Goal: Information Seeking & Learning: Learn about a topic

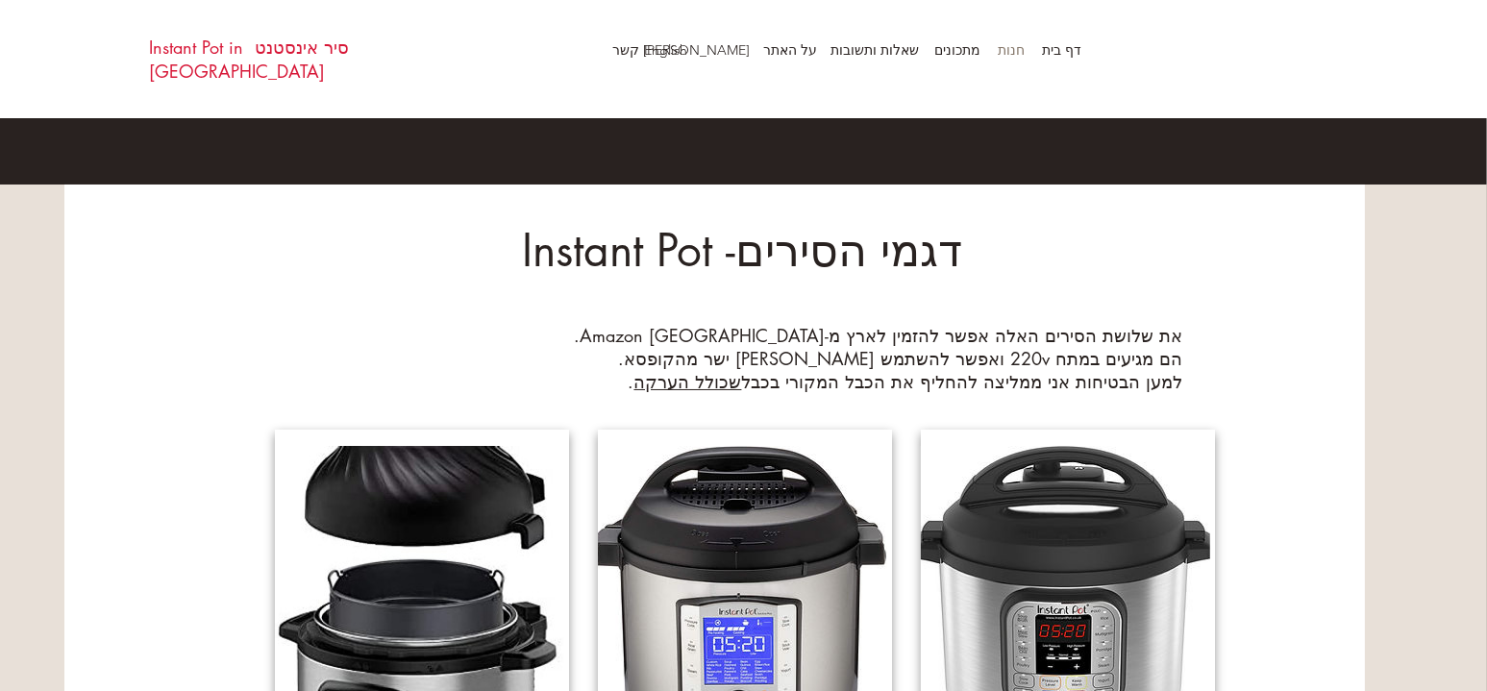
scroll to position [96, 0]
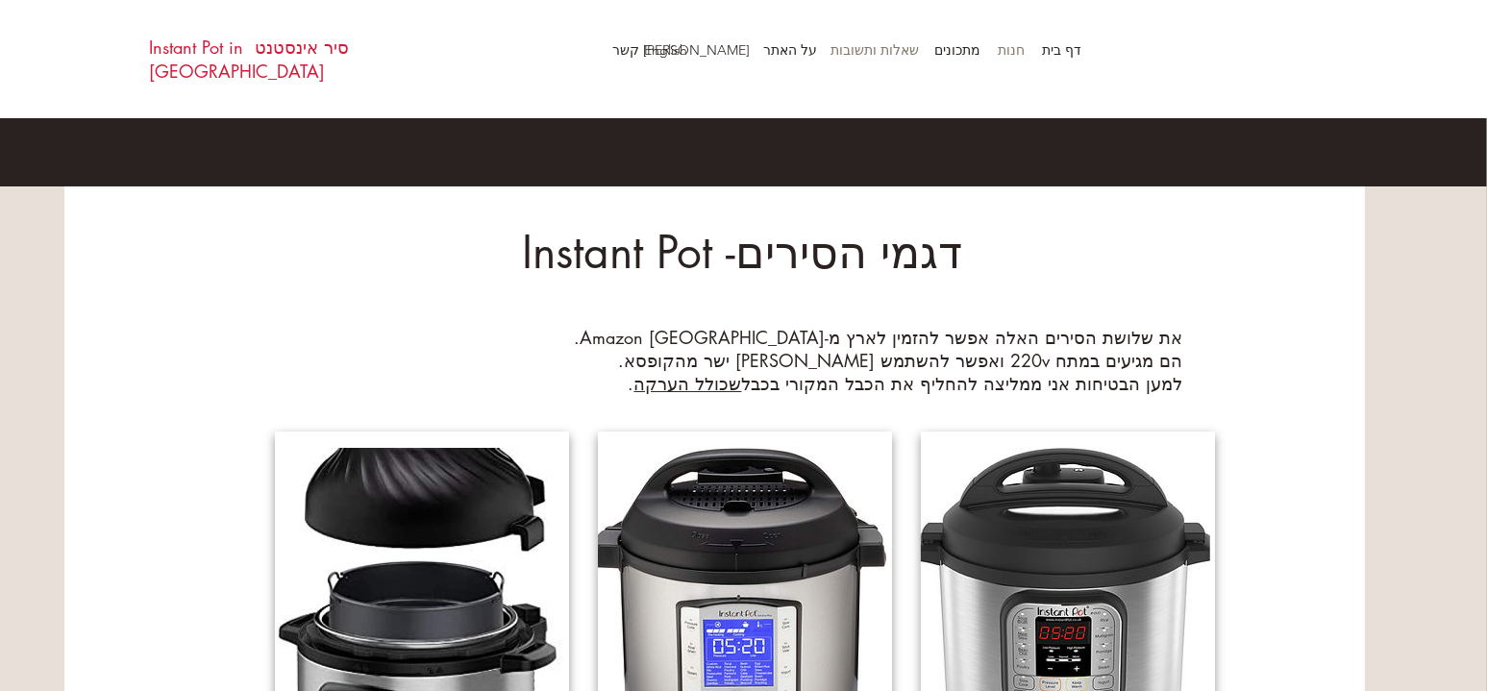
click at [861, 46] on p "שאלות ותשובות" at bounding box center [875, 50] width 108 height 29
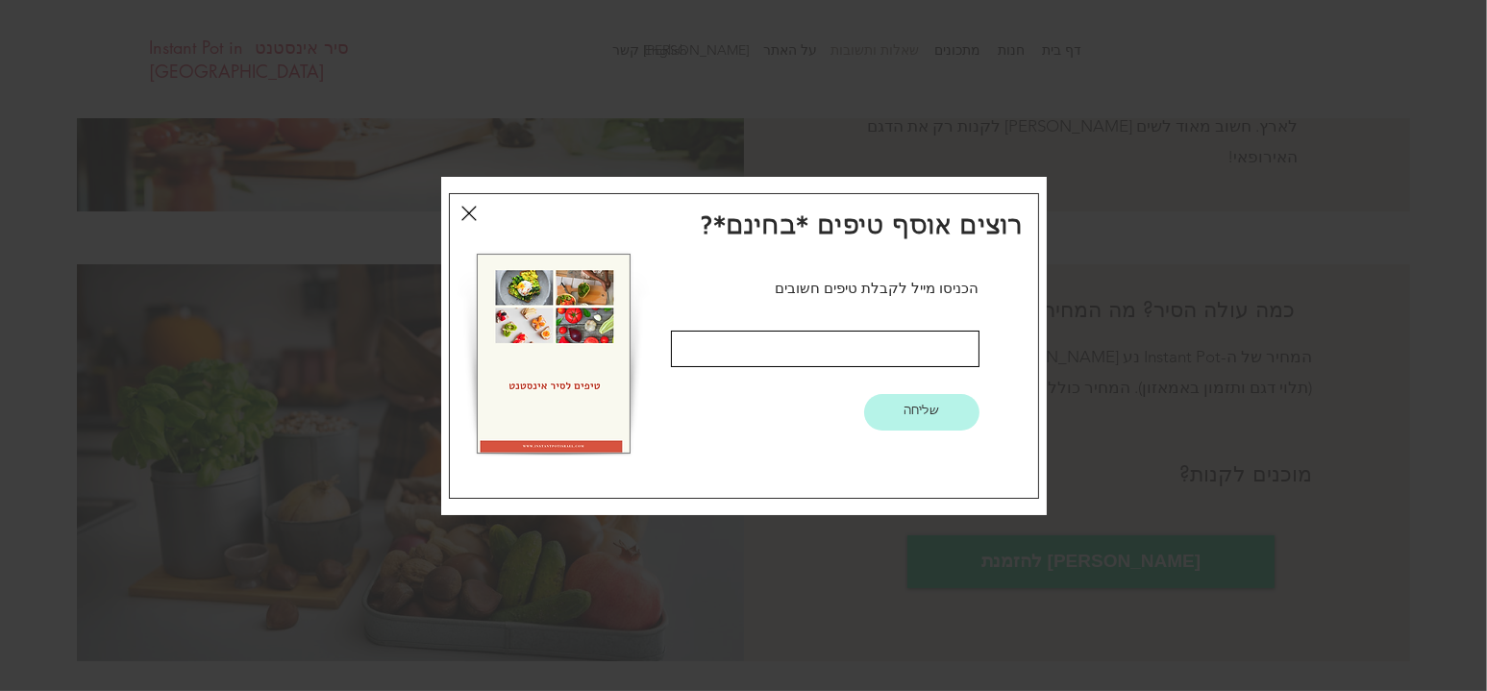
click at [466, 213] on icon "חזרה לאתר" at bounding box center [468, 213] width 15 height 15
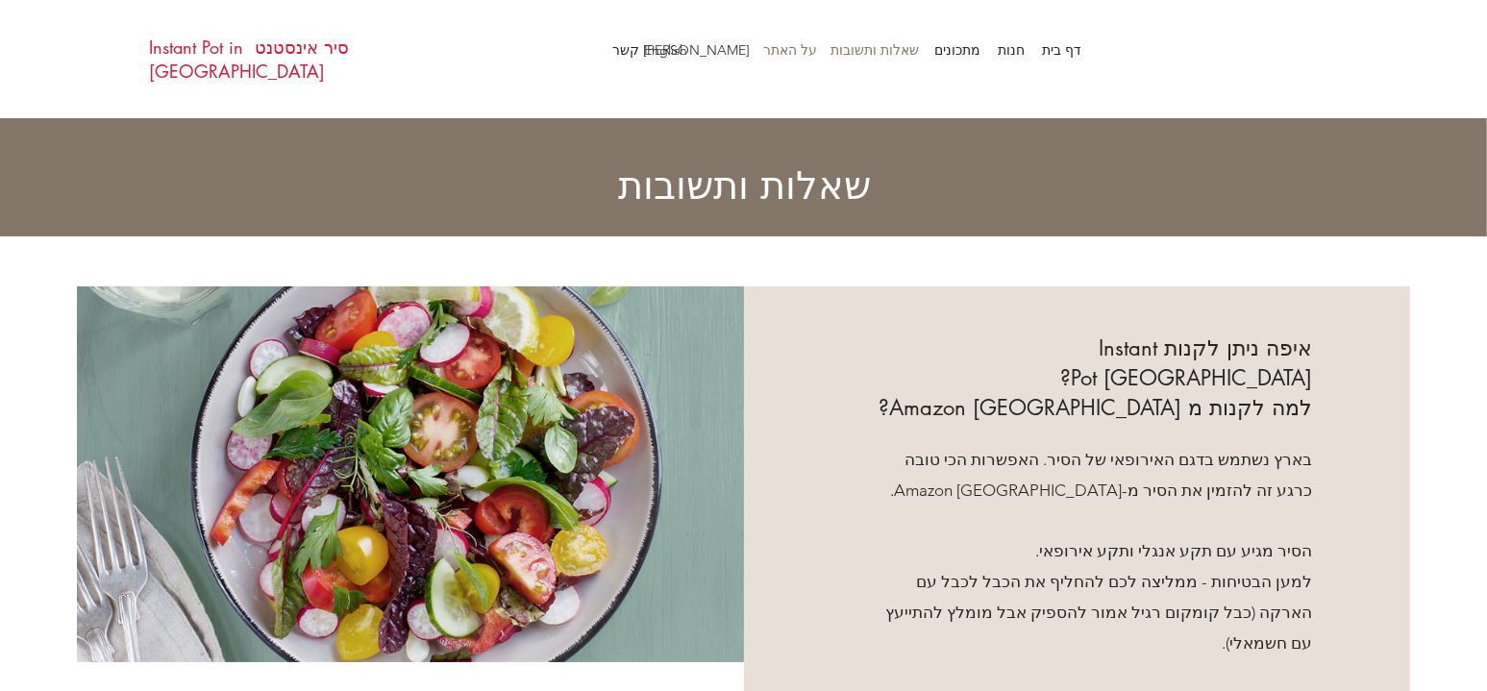
click at [802, 52] on p "על האתר" at bounding box center [789, 50] width 73 height 29
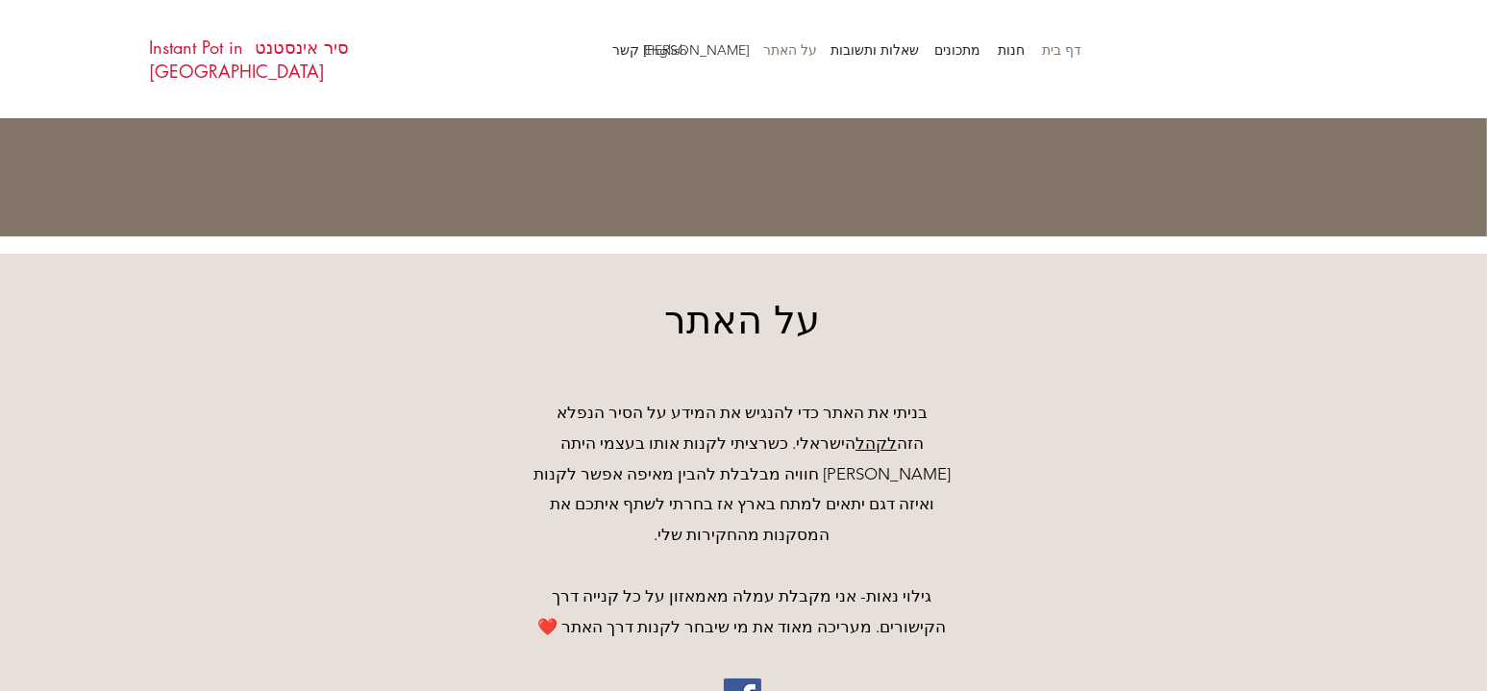
click at [1066, 46] on p "דף בית" at bounding box center [1061, 50] width 59 height 29
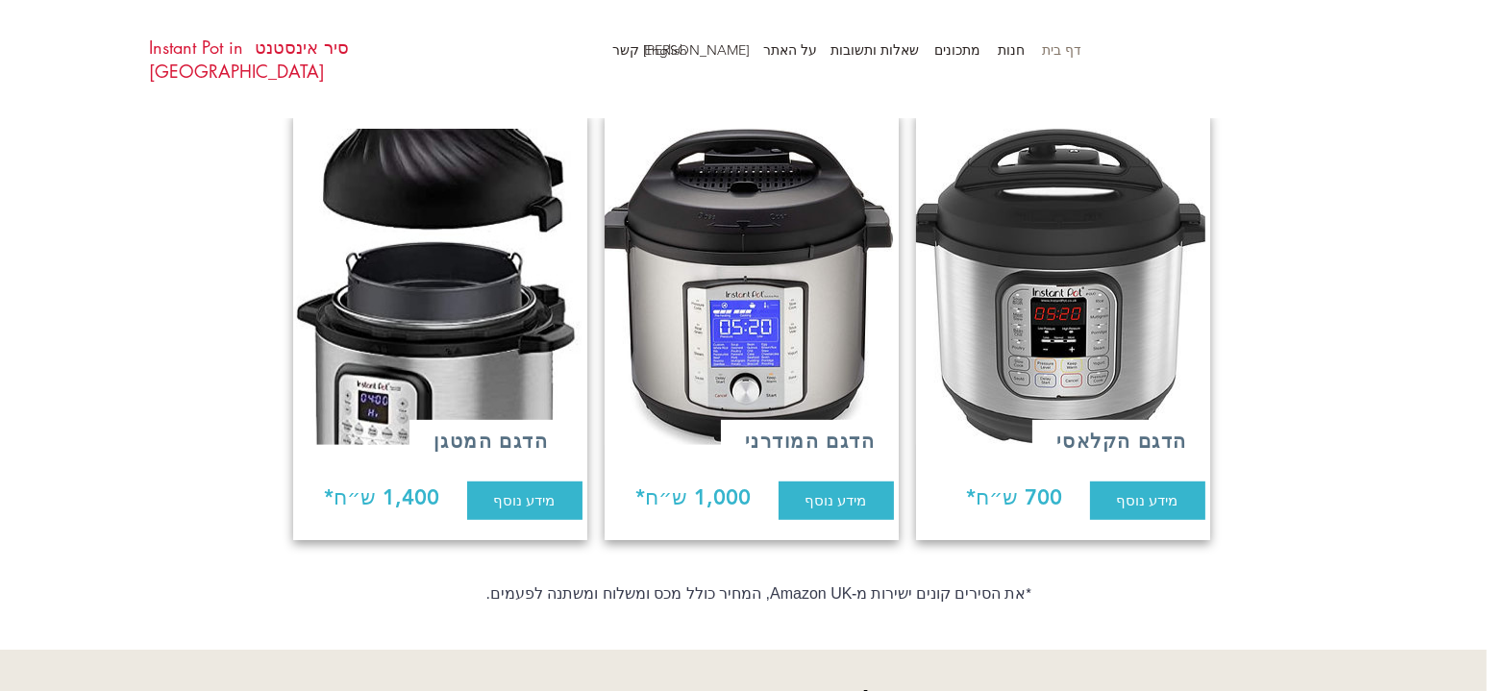
scroll to position [1538, 0]
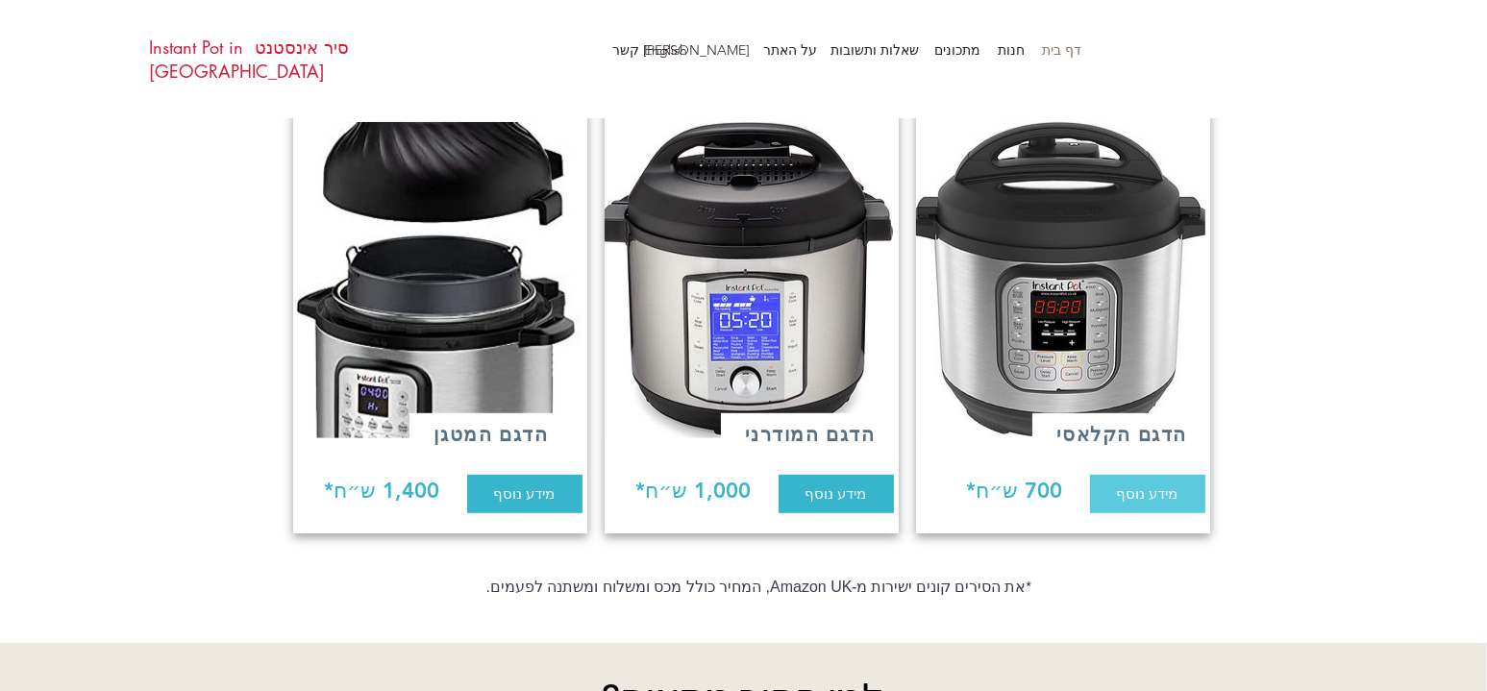
click at [1153, 493] on link "מידע נוסף" at bounding box center [1147, 494] width 115 height 38
click at [827, 483] on span "מידע נוסף" at bounding box center [836, 493] width 62 height 20
click at [507, 484] on span "מידע נוסף" at bounding box center [525, 493] width 62 height 20
click at [827, 483] on span "מידע נוסף" at bounding box center [836, 493] width 62 height 20
click at [1011, 335] on img at bounding box center [1058, 280] width 294 height 316
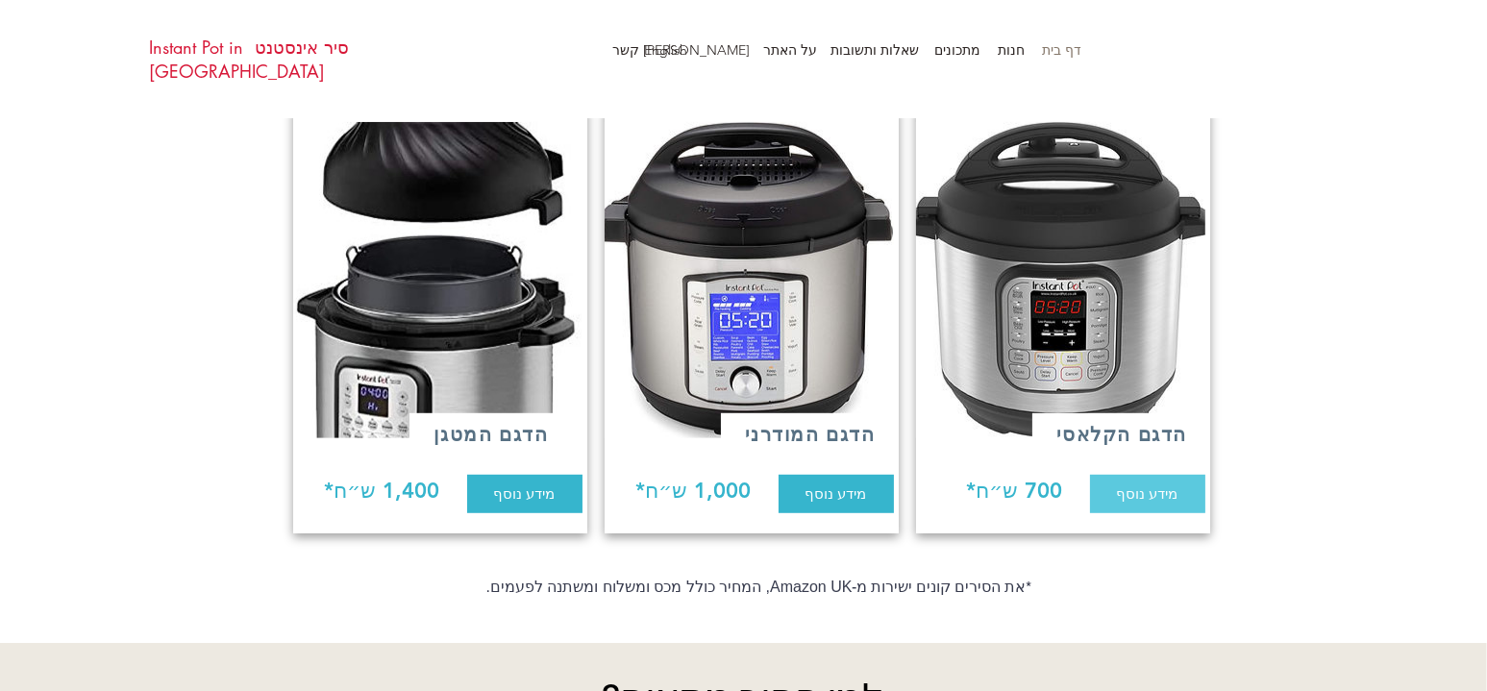
click at [1123, 493] on link "מידע נוסף" at bounding box center [1147, 494] width 115 height 38
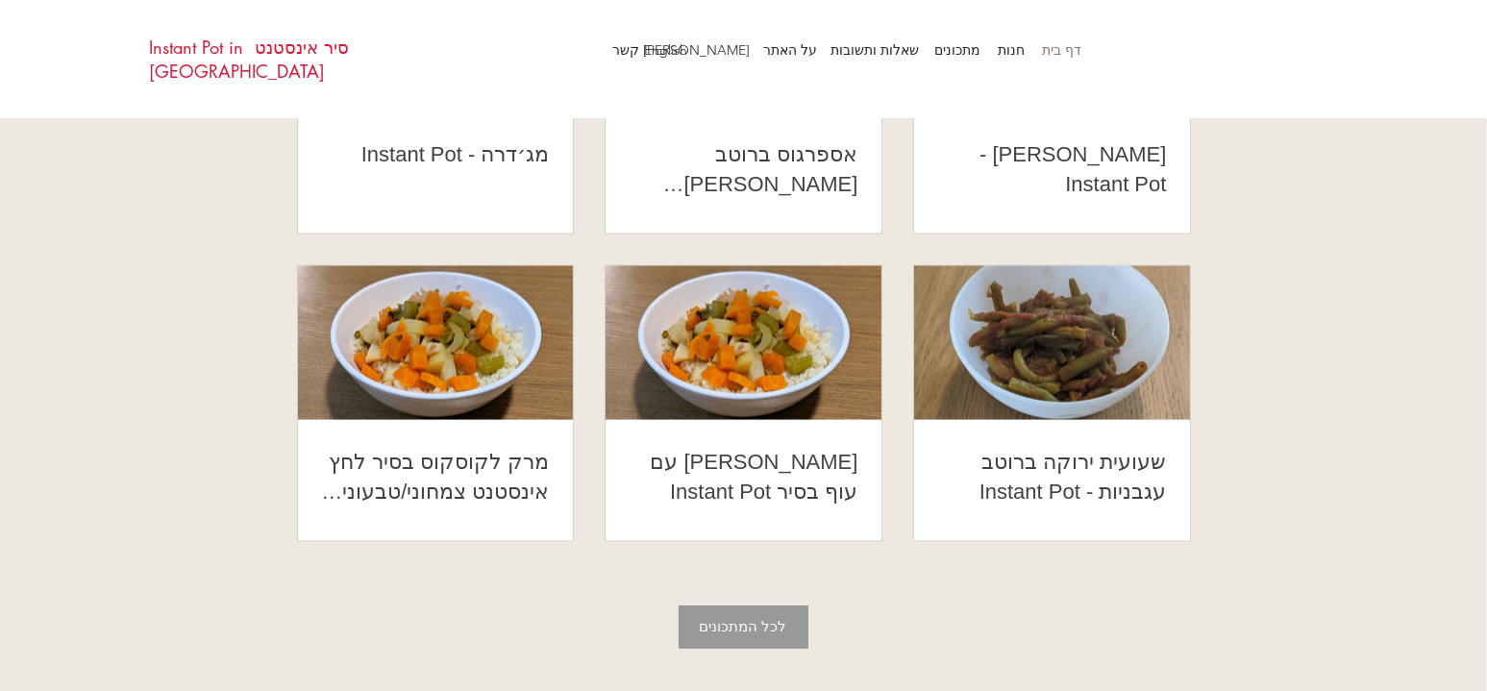
scroll to position [3556, 0]
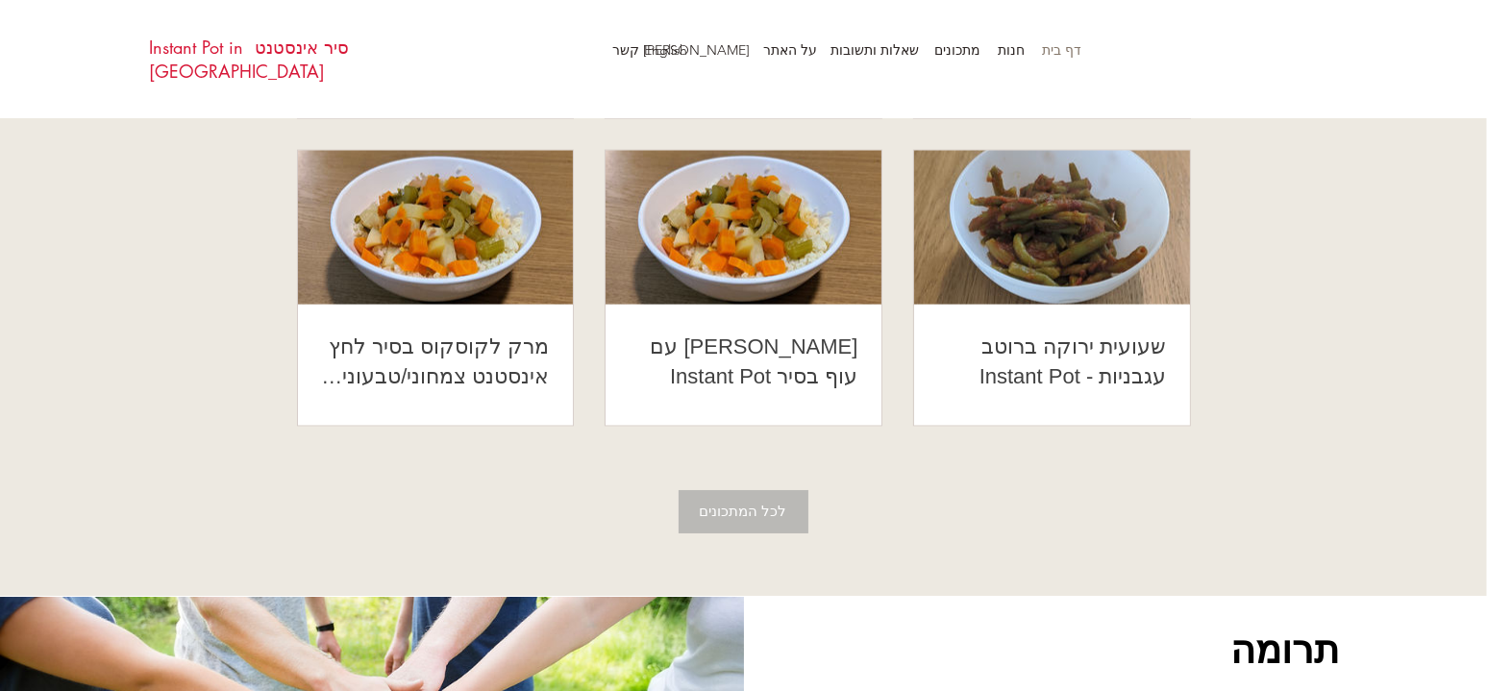
click at [730, 501] on span "לכל המתכונים" at bounding box center [743, 511] width 87 height 27
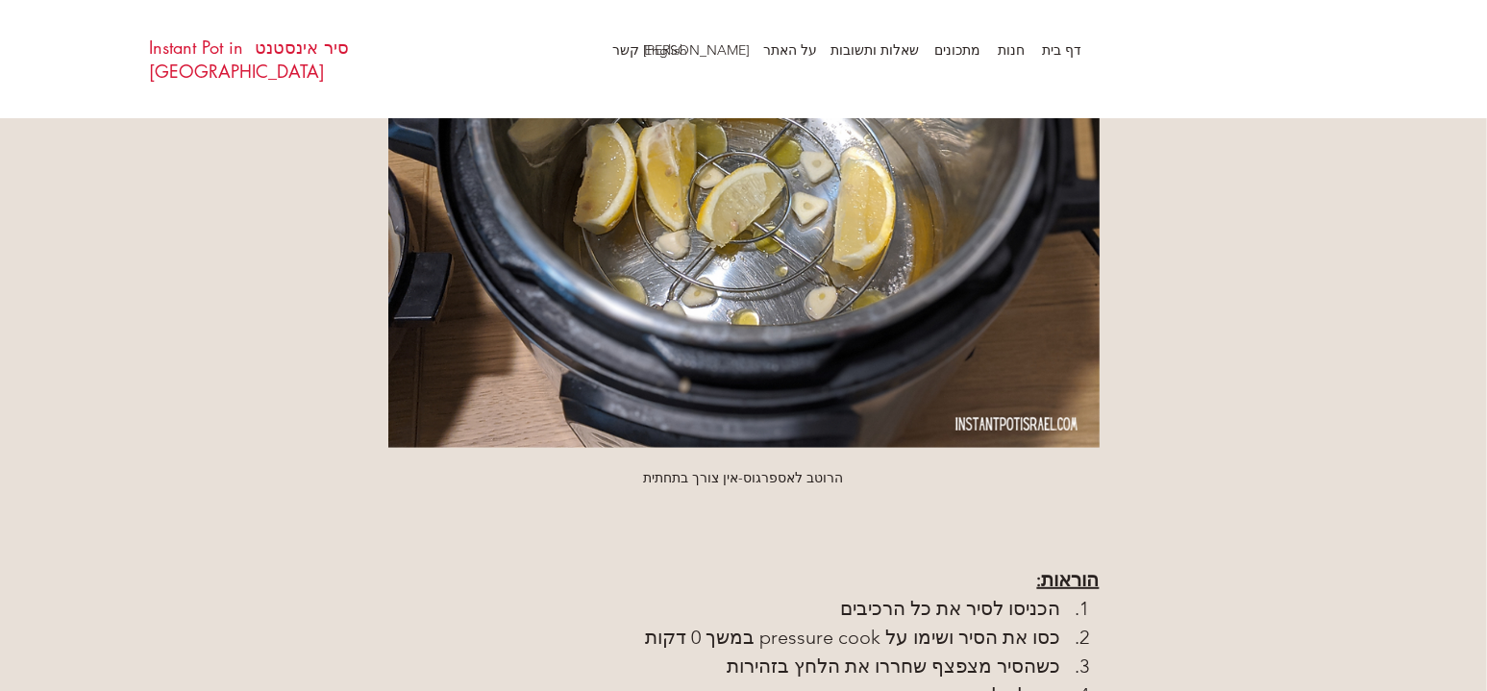
scroll to position [1538, 0]
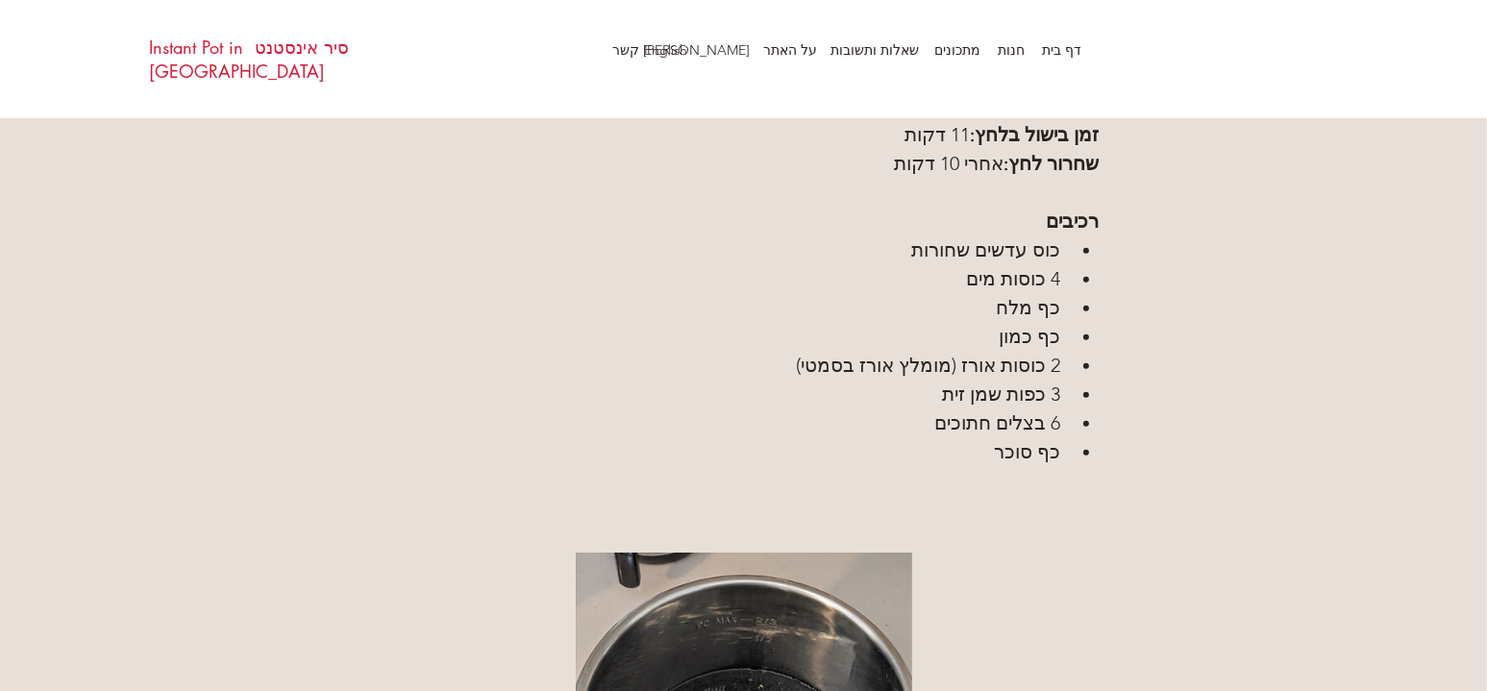
scroll to position [961, 0]
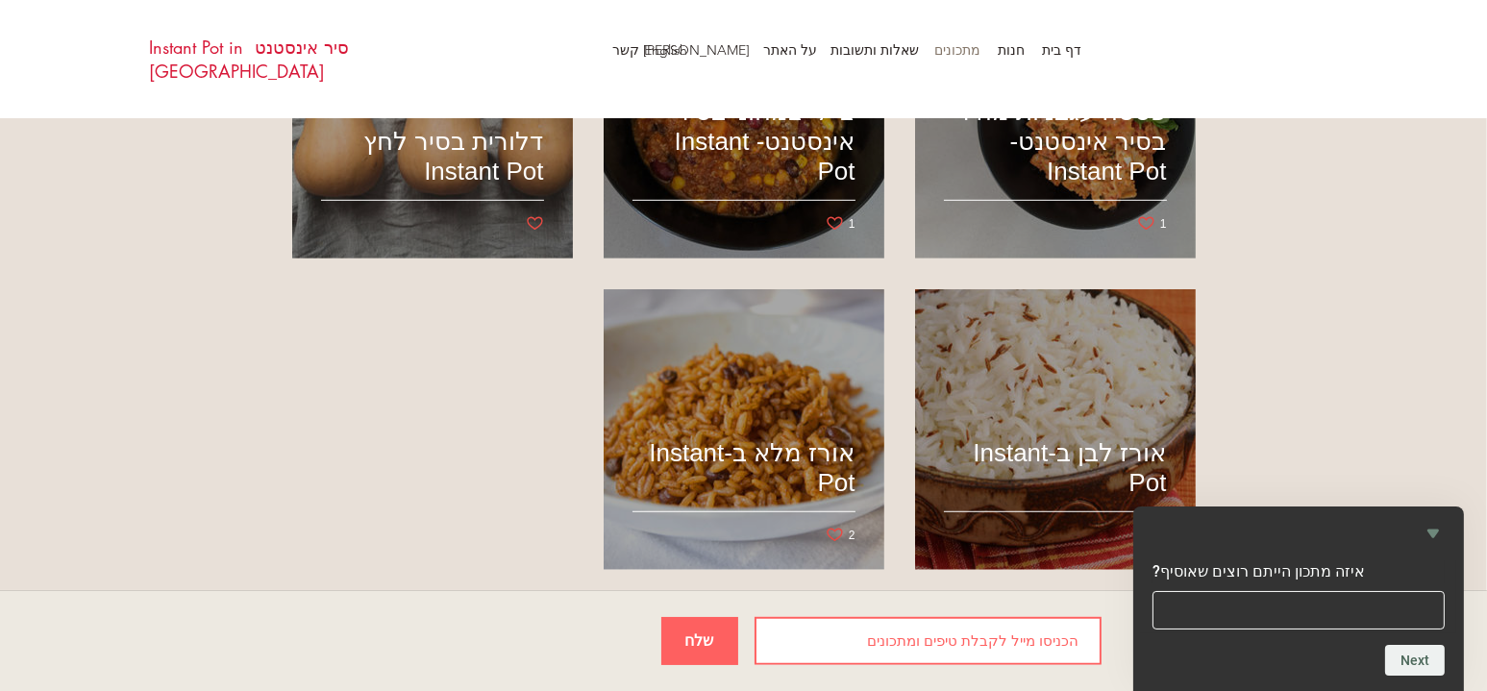
scroll to position [1697, 0]
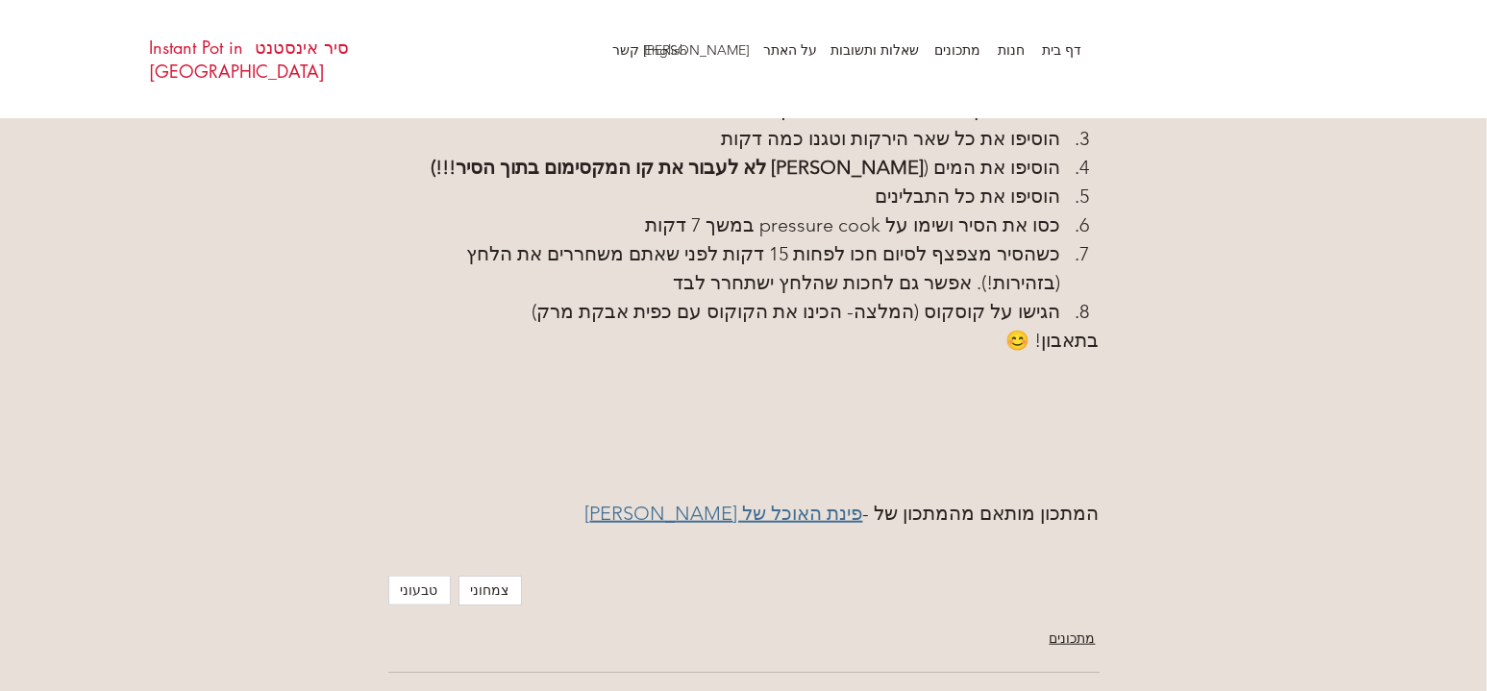
scroll to position [2691, 0]
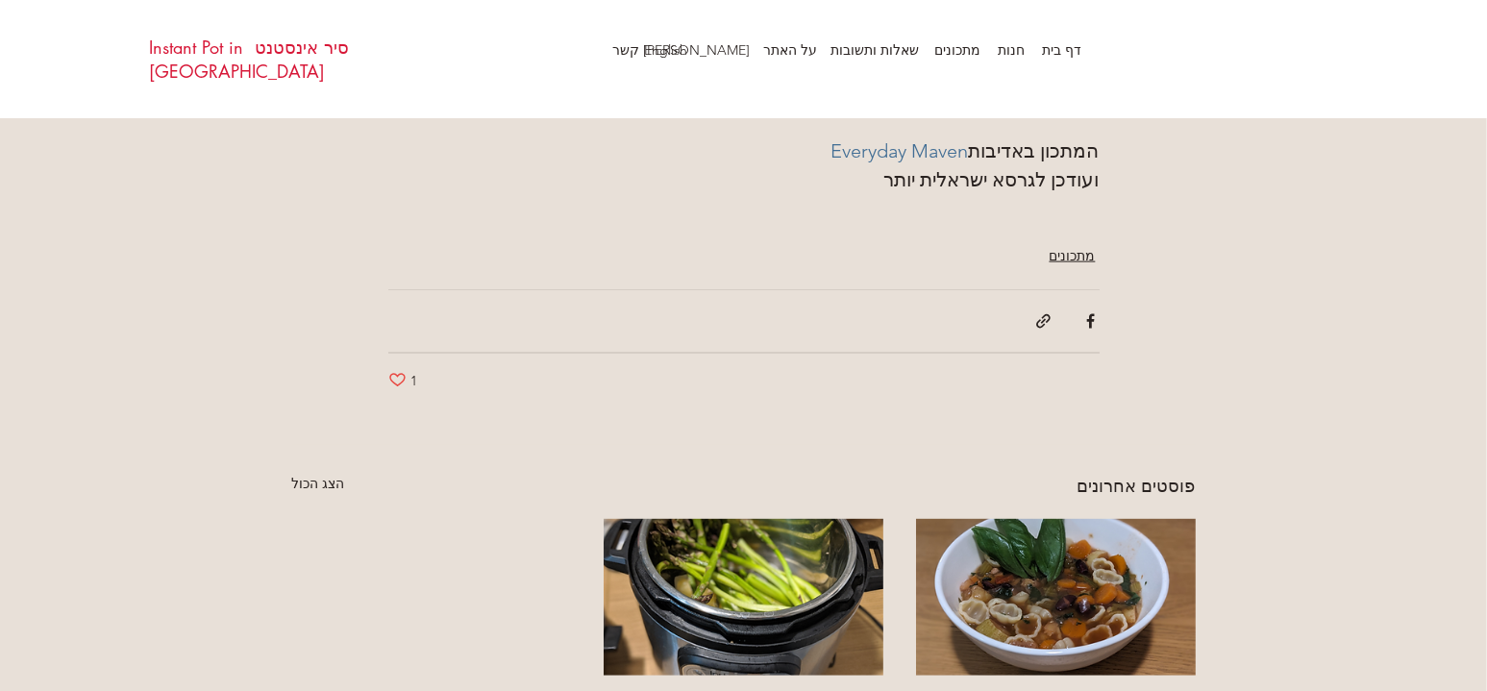
scroll to position [3601, 0]
